Goal: Task Accomplishment & Management: Manage account settings

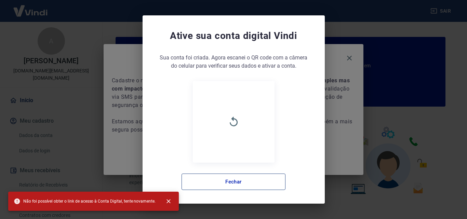
click at [258, 183] on button "Fechar" at bounding box center [234, 182] width 104 height 16
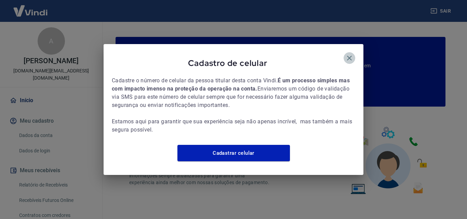
click at [349, 56] on icon "button" at bounding box center [349, 58] width 5 height 5
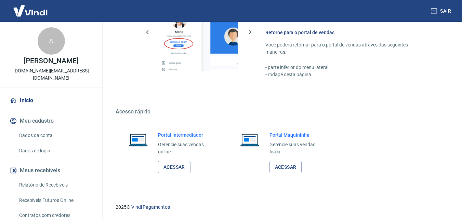
click at [37, 113] on button "Meu cadastro" at bounding box center [51, 120] width 86 height 15
click at [182, 170] on link "Acessar" at bounding box center [174, 167] width 32 height 13
click at [49, 54] on div "A" at bounding box center [51, 40] width 27 height 27
click at [32, 13] on img at bounding box center [30, 10] width 44 height 21
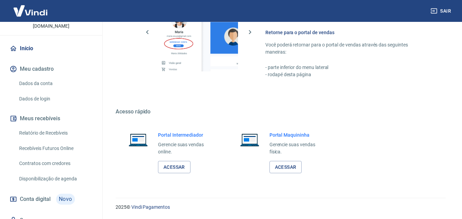
scroll to position [40, 0]
